Goal: Task Accomplishment & Management: Manage account settings

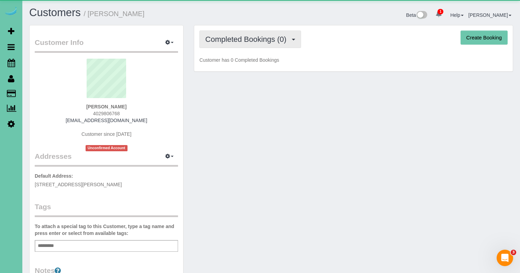
drag, startPoint x: 256, startPoint y: 42, endPoint x: 253, endPoint y: 46, distance: 4.3
click at [256, 42] on span "Completed Bookings (0)" at bounding box center [247, 39] width 84 height 9
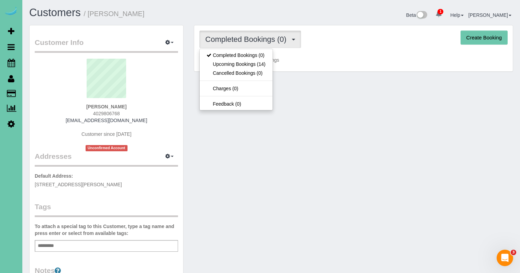
click at [252, 61] on link "Upcoming Bookings (14)" at bounding box center [236, 64] width 72 height 9
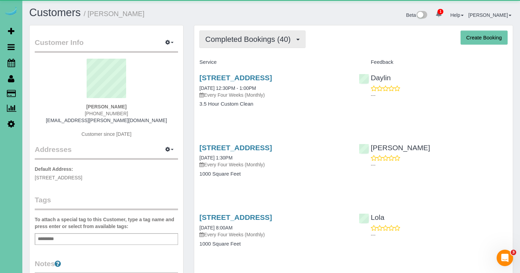
click at [269, 38] on span "Completed Bookings (40)" at bounding box center [249, 39] width 89 height 9
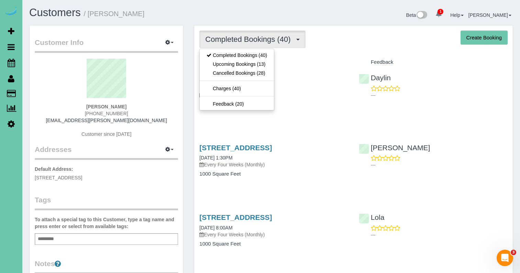
drag, startPoint x: 269, startPoint y: 64, endPoint x: 398, endPoint y: 39, distance: 131.6
click at [362, 40] on div "Completed Bookings (40) Completed Bookings (40) Upcoming Bookings (13) Cancelle…" at bounding box center [353, 40] width 308 height 18
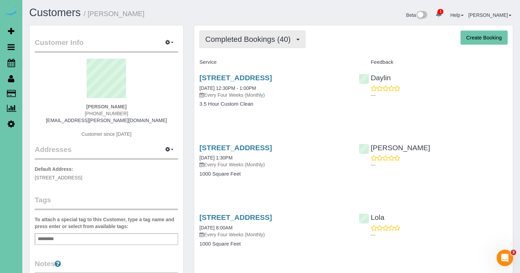
drag, startPoint x: 235, startPoint y: 42, endPoint x: 235, endPoint y: 46, distance: 3.5
click at [235, 43] on span "Completed Bookings (40)" at bounding box center [249, 39] width 89 height 9
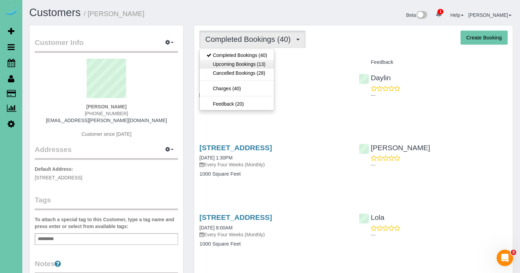
click at [243, 63] on link "Upcoming Bookings (13)" at bounding box center [237, 64] width 74 height 9
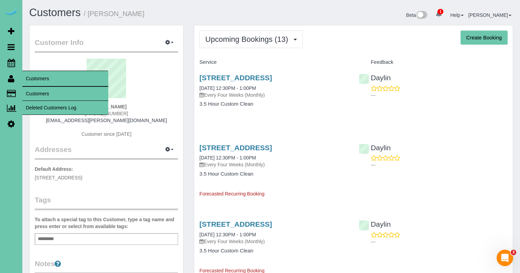
click at [32, 92] on link "Customers" at bounding box center [65, 94] width 86 height 14
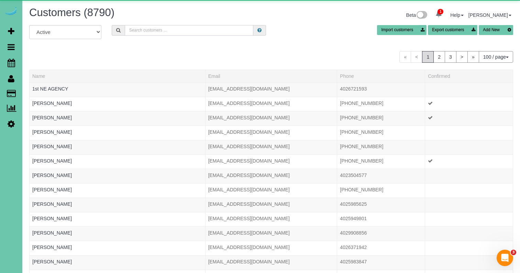
click at [161, 32] on input "text" at bounding box center [189, 30] width 128 height 11
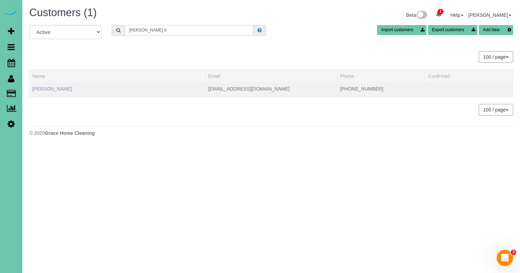
type input "[PERSON_NAME] d"
click at [45, 87] on link "[PERSON_NAME]" at bounding box center [52, 88] width 40 height 5
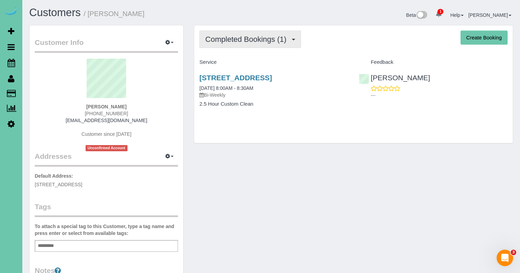
click at [268, 41] on span "Completed Bookings (1)" at bounding box center [247, 39] width 84 height 9
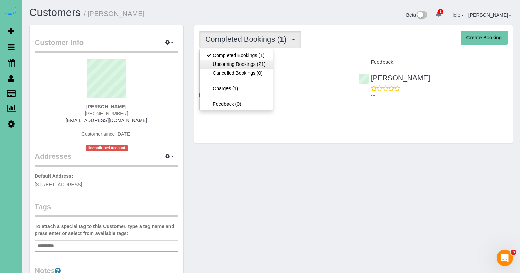
click at [251, 63] on link "Upcoming Bookings (21)" at bounding box center [236, 64] width 72 height 9
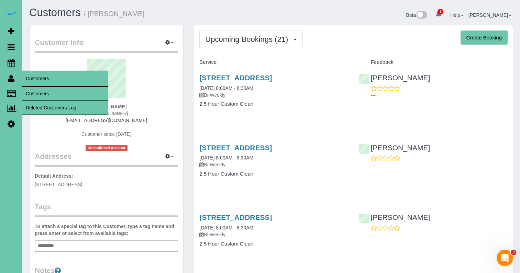
click at [34, 89] on link "Customers" at bounding box center [65, 94] width 86 height 14
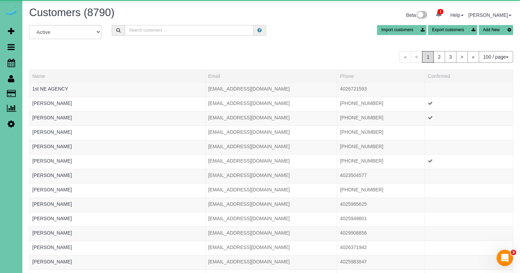
click at [167, 28] on input "text" at bounding box center [189, 30] width 128 height 11
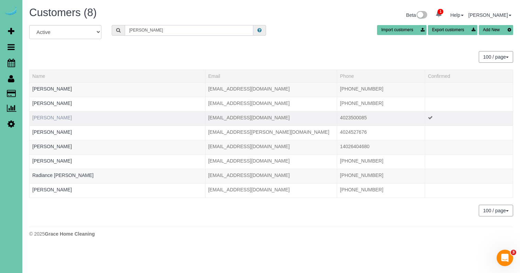
type input "[PERSON_NAME]"
click at [54, 119] on link "[PERSON_NAME]" at bounding box center [52, 117] width 40 height 5
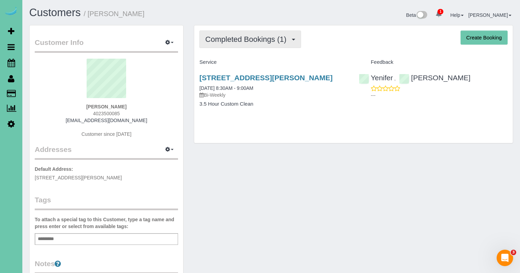
click at [244, 39] on span "Completed Bookings (1)" at bounding box center [247, 39] width 84 height 9
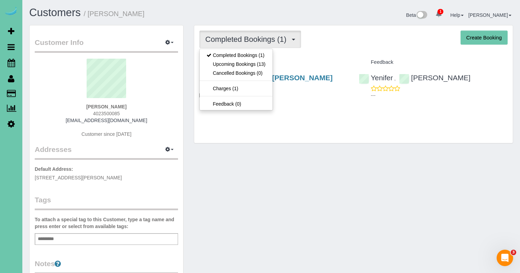
click at [344, 50] on div "Completed Bookings (1) Completed Bookings (1) Upcoming Bookings (13) Cancelled …" at bounding box center [353, 84] width 318 height 118
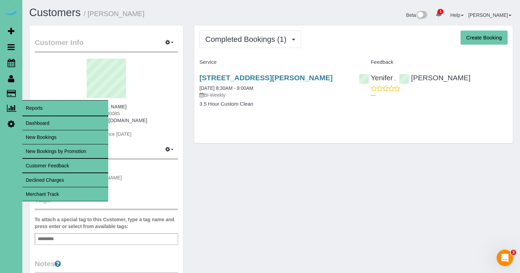
click at [32, 124] on link "Dashboard" at bounding box center [65, 123] width 86 height 14
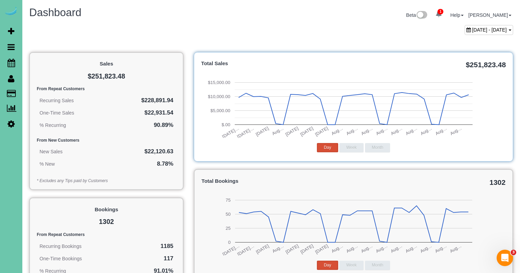
click at [472, 28] on span "[DATE] - [DATE]" at bounding box center [489, 29] width 35 height 5
type input "**********"
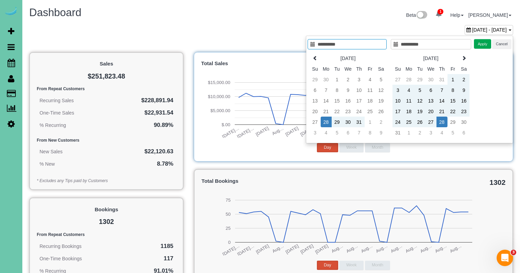
click at [457, 58] on th "[DATE]" at bounding box center [430, 58] width 55 height 11
type input "**********"
click at [397, 111] on td "17" at bounding box center [397, 111] width 11 height 11
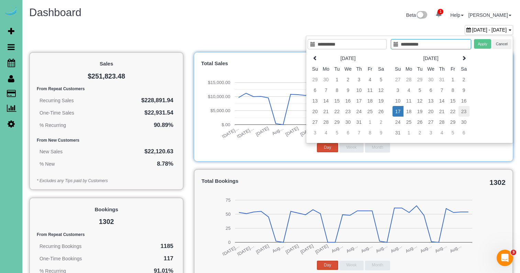
type input "**********"
click at [465, 111] on td "23" at bounding box center [463, 111] width 11 height 11
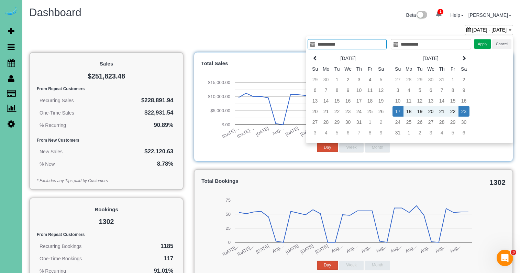
scroll to position [0, 0]
type input "**********"
click at [479, 43] on button "Apply" at bounding box center [482, 44] width 17 height 10
